Goal: Task Accomplishment & Management: Manage account settings

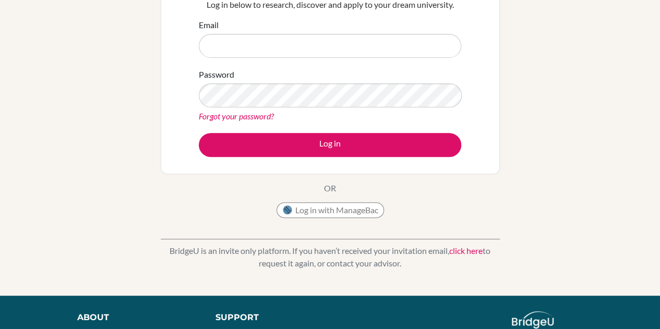
scroll to position [119, 0]
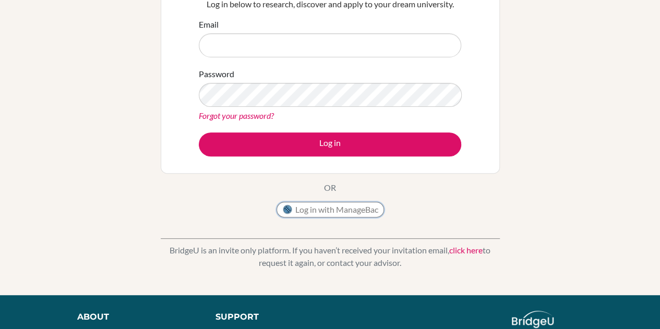
click at [355, 210] on button "Log in with ManageBac" at bounding box center [331, 210] width 108 height 16
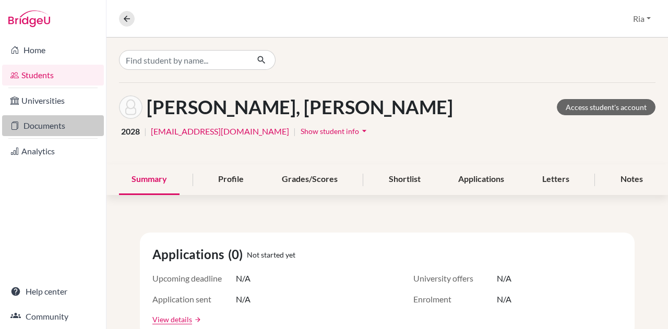
click at [42, 124] on link "Documents" at bounding box center [53, 125] width 102 height 21
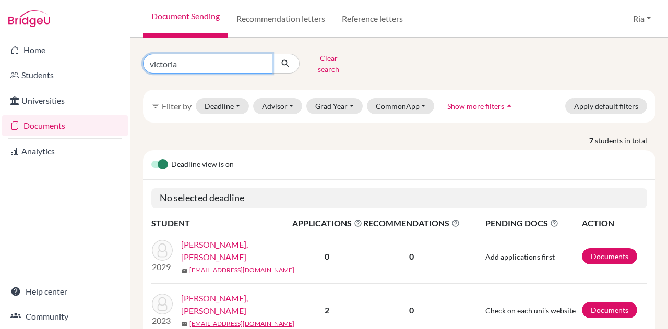
click at [262, 61] on input "victoria" at bounding box center [207, 64] width 129 height 20
type input "birgitta davina"
click button "submit" at bounding box center [286, 64] width 28 height 20
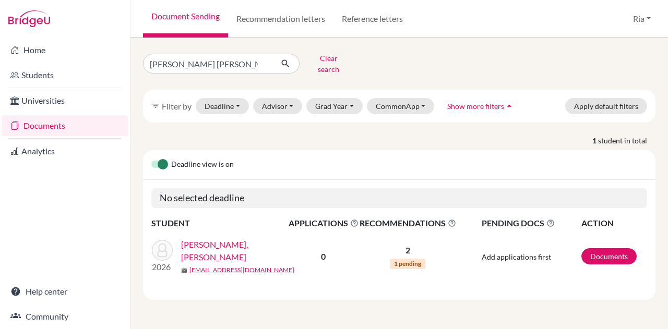
click at [237, 244] on link "Davina Tan, Birgitta" at bounding box center [238, 251] width 114 height 25
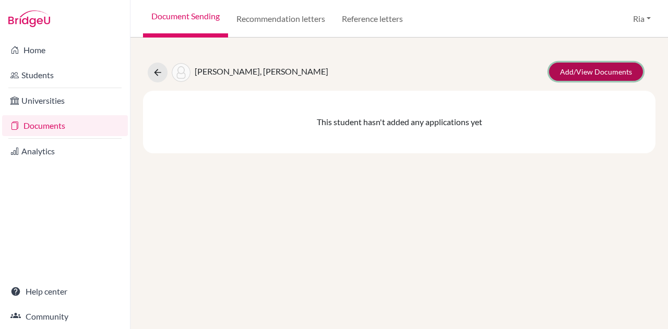
click at [597, 75] on link "Add/View Documents" at bounding box center [596, 72] width 94 height 18
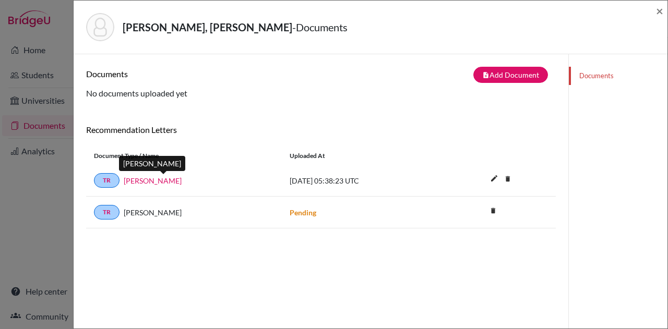
click at [182, 180] on link "Yohanes Alvin Goenawan" at bounding box center [153, 180] width 58 height 11
